Goal: Task Accomplishment & Management: Complete application form

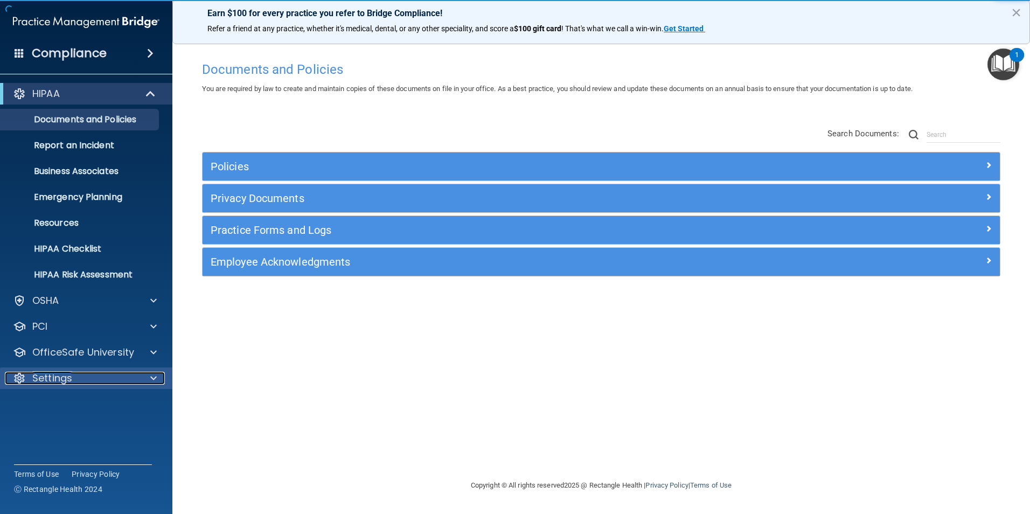
click at [104, 381] on div "Settings" at bounding box center [72, 378] width 134 height 13
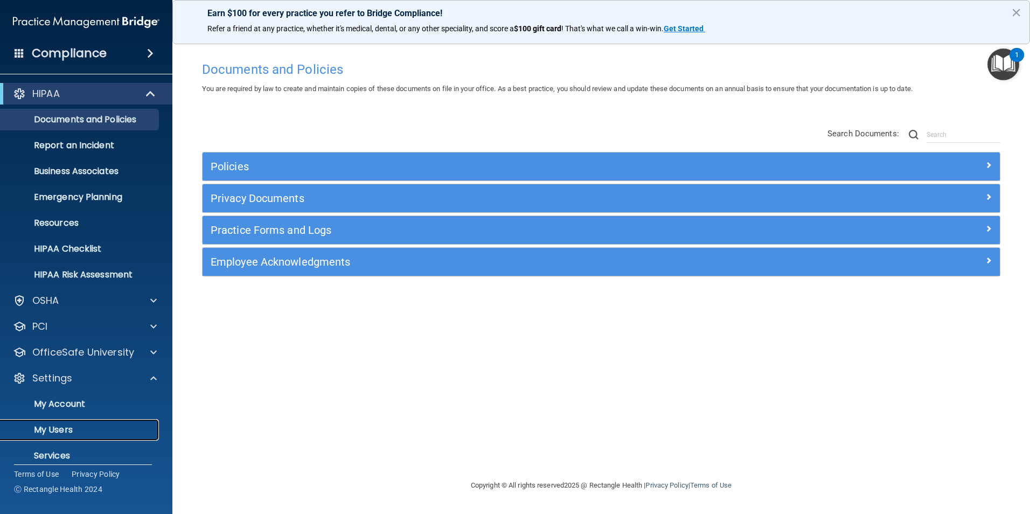
click at [71, 424] on p "My Users" at bounding box center [80, 429] width 147 height 11
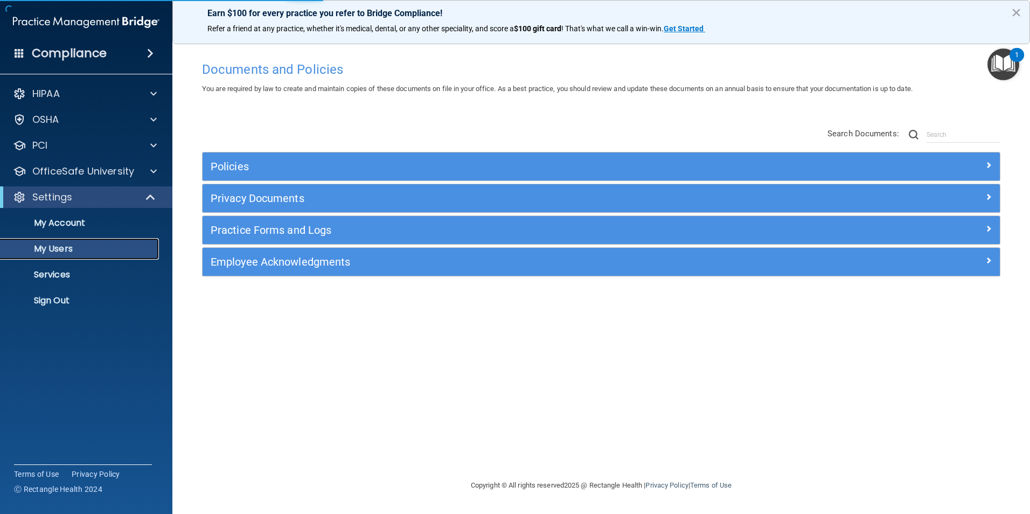
select select "20"
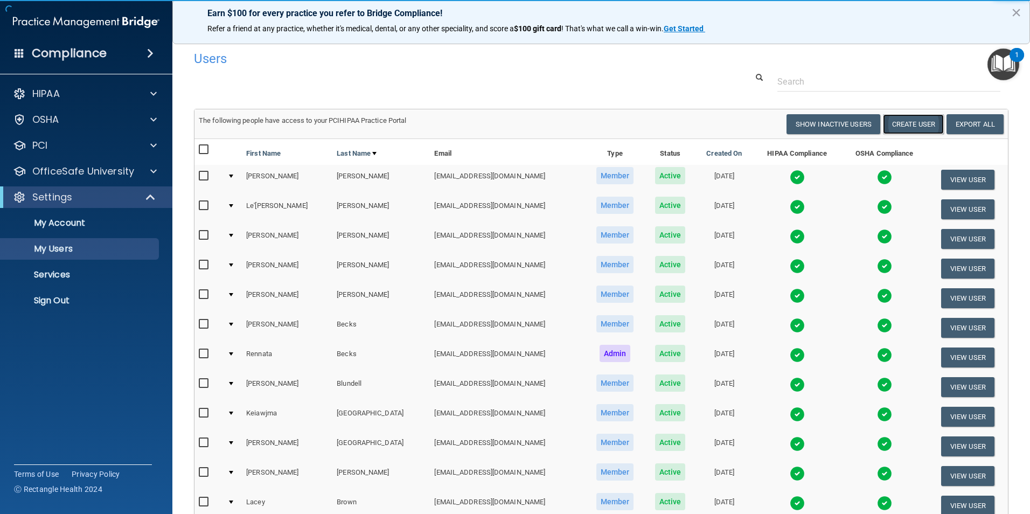
click at [885, 129] on button "Create User" at bounding box center [913, 124] width 61 height 20
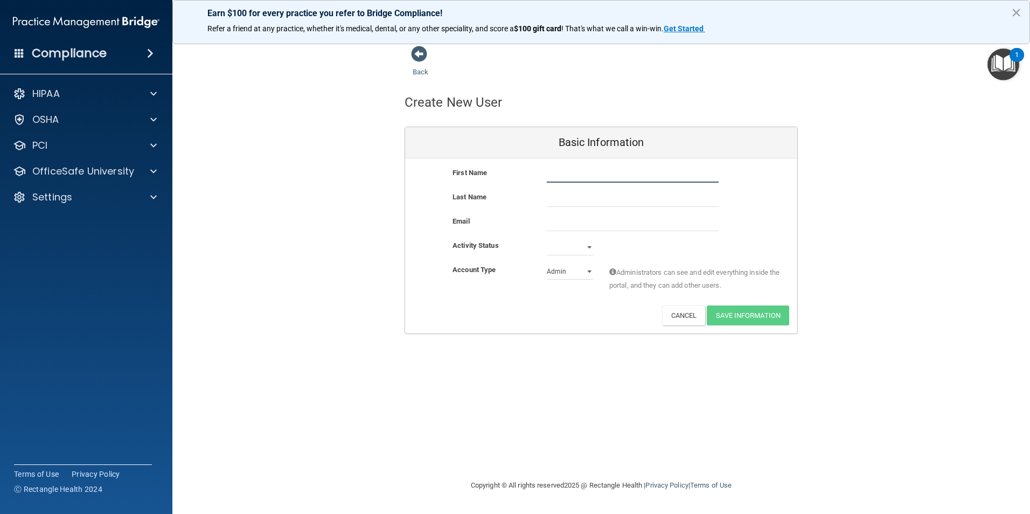
click at [643, 174] on input "text" at bounding box center [633, 174] width 172 height 16
type input "[PERSON_NAME]"
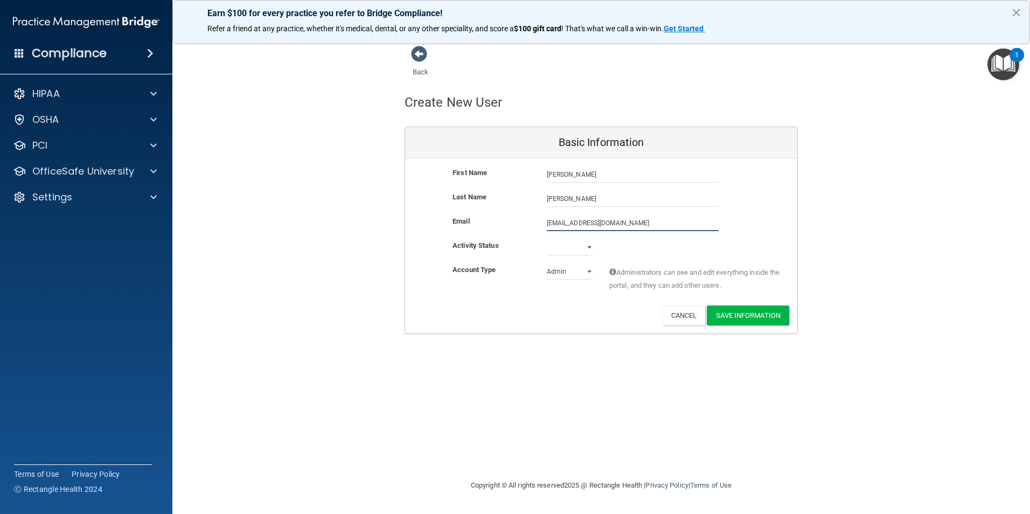
type input "[EMAIL_ADDRESS][DOMAIN_NAME]"
click at [580, 246] on select "Active Inactive" at bounding box center [570, 249] width 46 height 16
select select "active"
click at [547, 239] on select "Active Inactive" at bounding box center [570, 247] width 46 height 16
click at [566, 277] on select "Admin Member" at bounding box center [570, 271] width 46 height 16
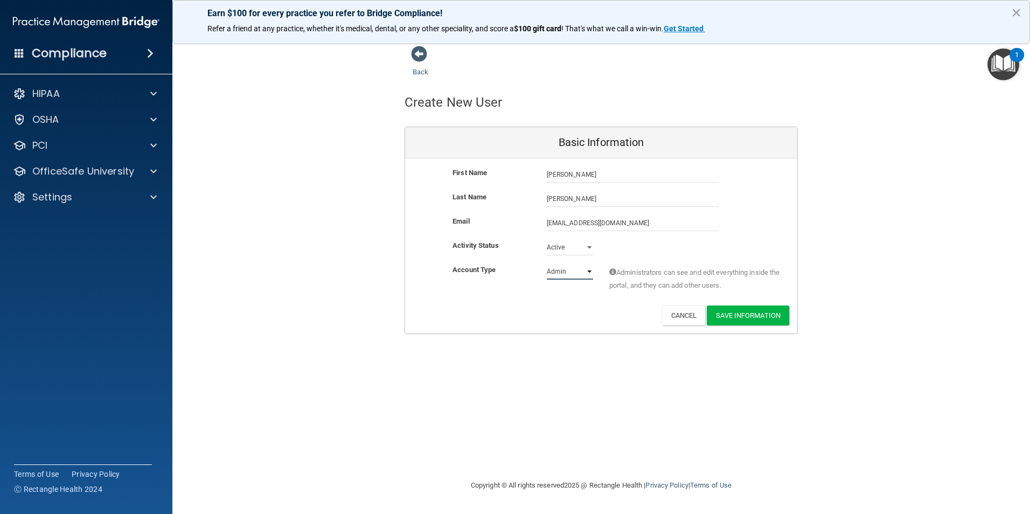
select select "practice_member"
click at [547, 263] on select "Admin Member" at bounding box center [570, 271] width 46 height 16
click at [731, 314] on button "Save Information" at bounding box center [747, 315] width 82 height 20
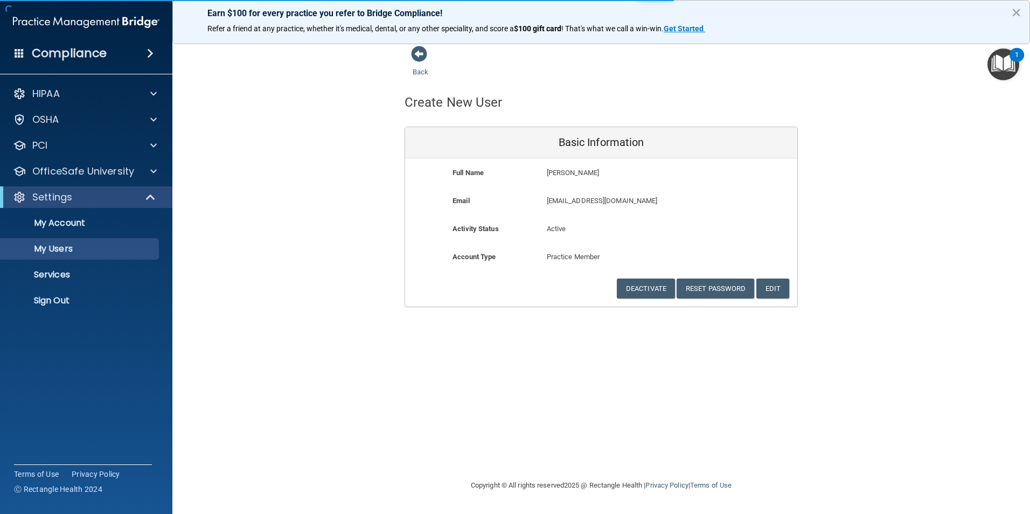
select select "20"
